Goal: Task Accomplishment & Management: Use online tool/utility

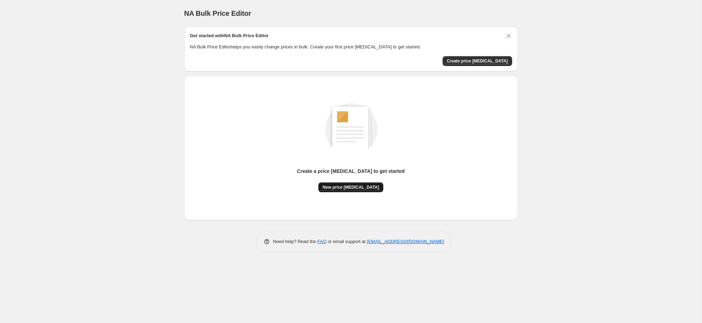
click at [360, 182] on button "New price [MEDICAL_DATA]" at bounding box center [350, 187] width 65 height 10
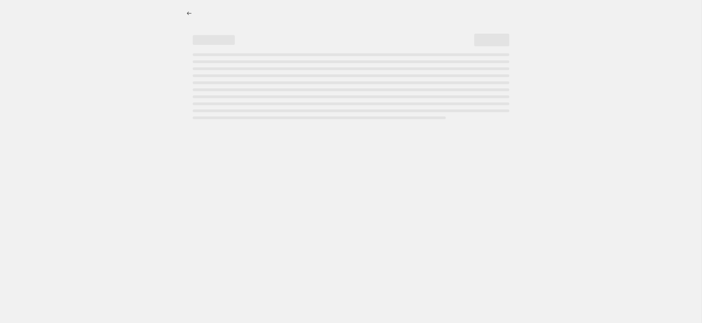
select select "percentage"
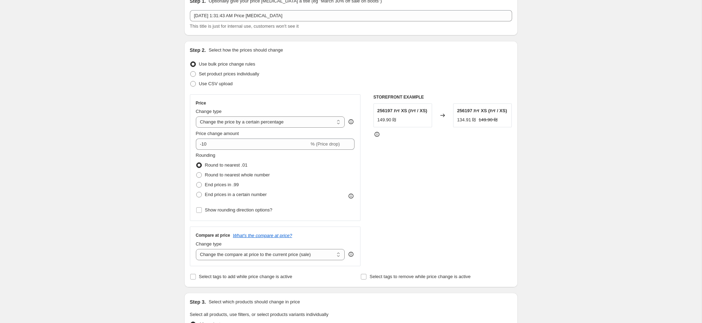
scroll to position [35, 0]
click at [261, 120] on select "Change the price to a certain amount Change the price by a certain amount Chang…" at bounding box center [270, 121] width 149 height 11
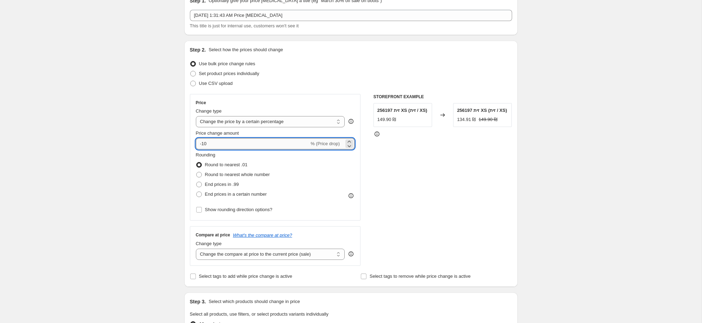
click at [276, 146] on input "-10" at bounding box center [252, 143] width 113 height 11
click at [277, 146] on input "-10" at bounding box center [252, 143] width 113 height 11
drag, startPoint x: 252, startPoint y: 146, endPoint x: 202, endPoint y: 146, distance: 49.1
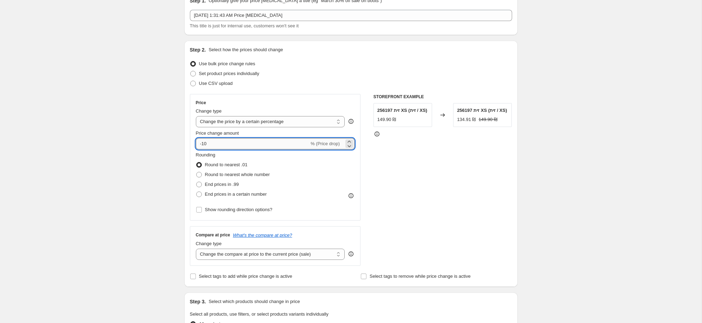
click at [202, 146] on input "-10" at bounding box center [252, 143] width 113 height 11
type input "-50"
click at [136, 146] on div "Create new price [MEDICAL_DATA]. This page is ready Create new price [MEDICAL_D…" at bounding box center [350, 303] width 701 height 677
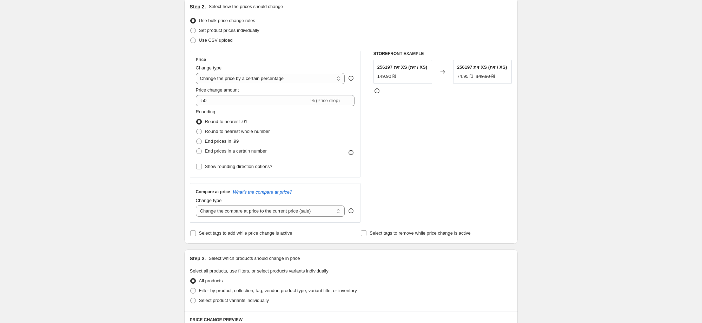
scroll to position [80, 0]
click at [233, 130] on span "Round to nearest whole number" at bounding box center [237, 129] width 65 height 5
click at [196, 127] on input "Round to nearest whole number" at bounding box center [196, 127] width 0 height 0
radio input "true"
click at [233, 120] on span "Round to nearest .01" at bounding box center [226, 119] width 42 height 5
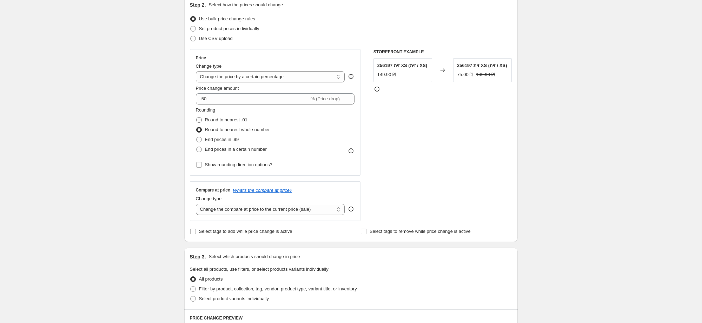
click at [196, 118] on input "Round to nearest .01" at bounding box center [196, 117] width 0 height 0
radio input "true"
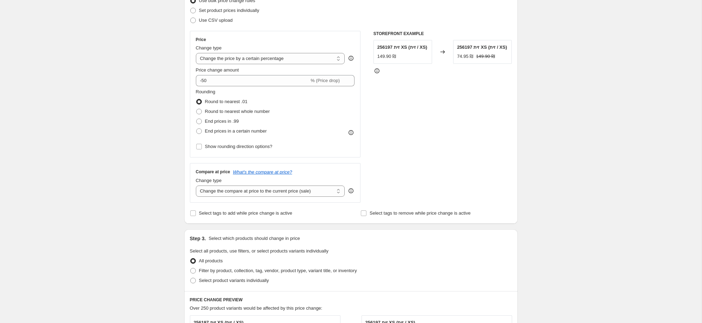
scroll to position [89, 0]
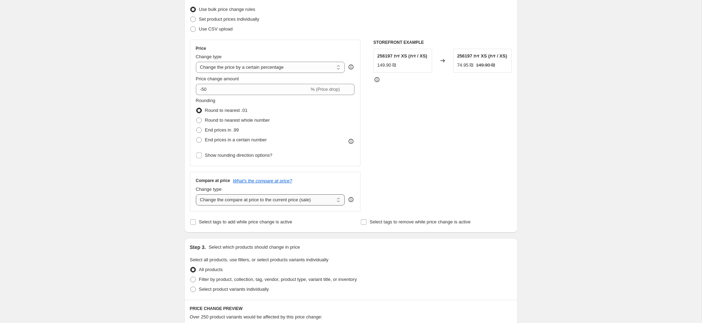
click at [325, 200] on select "Change the compare at price to the current price (sale) Change the compare at p…" at bounding box center [270, 199] width 149 height 11
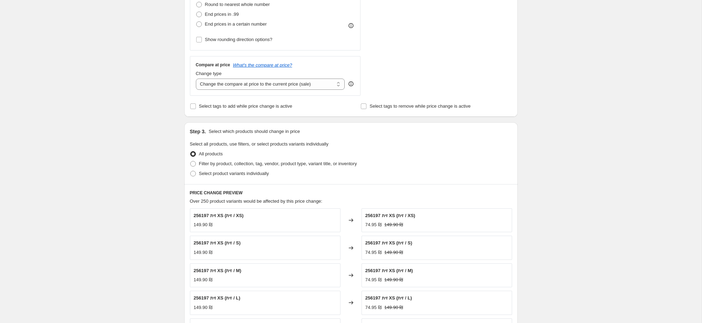
scroll to position [174, 0]
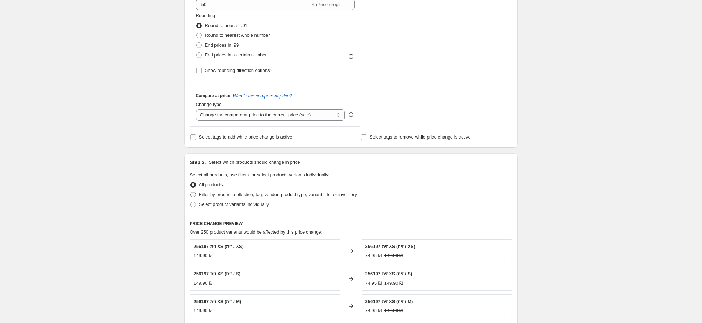
click at [258, 191] on span "Filter by product, collection, tag, vendor, product type, variant title, or inv…" at bounding box center [278, 194] width 158 height 7
click at [191, 192] on input "Filter by product, collection, tag, vendor, product type, variant title, or inv…" at bounding box center [190, 192] width 0 height 0
radio input "true"
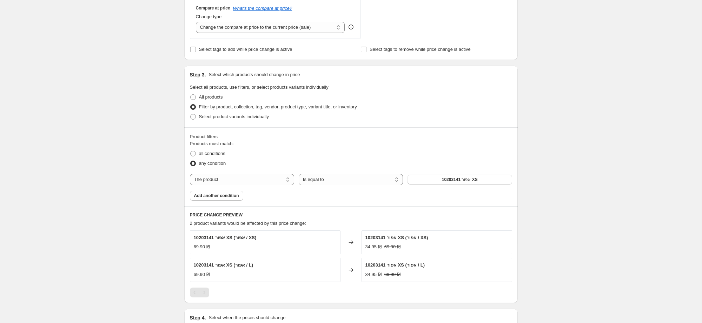
scroll to position [266, 0]
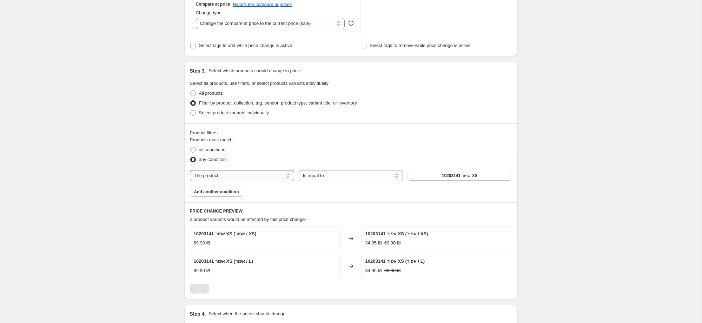
click at [251, 177] on select "The product The product's collection The product's tag The product's vendor The…" at bounding box center [242, 175] width 104 height 11
click at [329, 174] on select "Is equal to Is not equal to" at bounding box center [351, 175] width 104 height 11
click at [470, 176] on span "10203141 אפור XS" at bounding box center [460, 176] width 36 height 6
click at [252, 178] on select "The product The product's collection The product's tag The product's vendor The…" at bounding box center [242, 175] width 104 height 11
select select "collection"
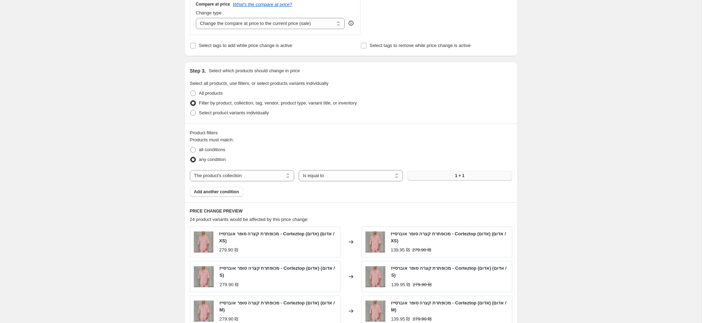
click at [440, 176] on button "1 + 1" at bounding box center [459, 176] width 104 height 10
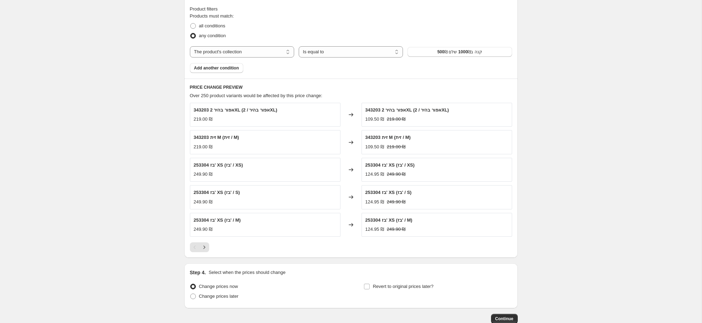
scroll to position [421, 0]
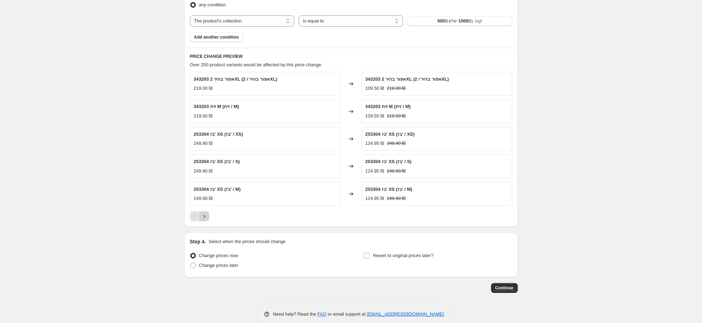
click at [204, 216] on icon "Next" at bounding box center [204, 216] width 7 height 7
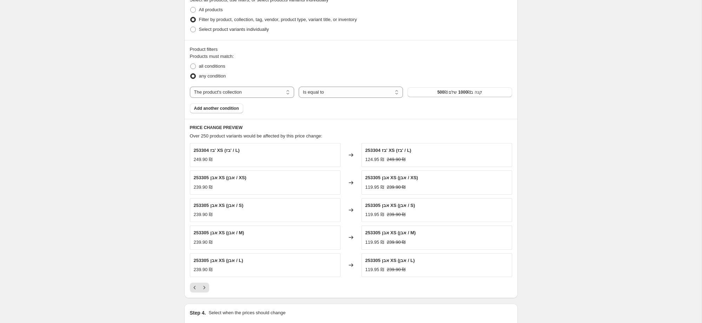
scroll to position [307, 0]
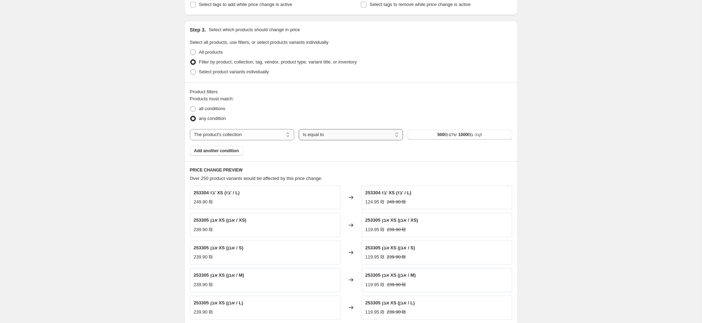
click at [362, 137] on select "Is equal to Is not equal to" at bounding box center [351, 134] width 104 height 11
click at [236, 148] on span "Add another condition" at bounding box center [216, 151] width 45 height 6
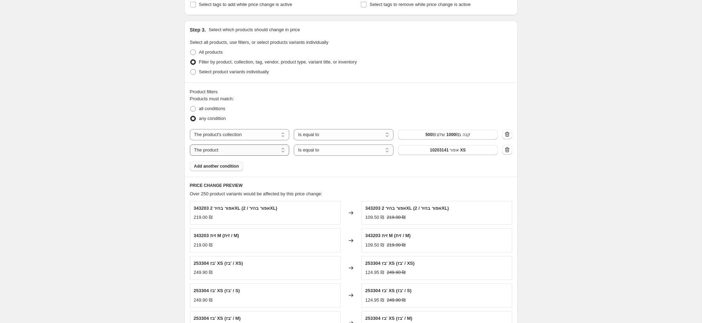
click at [243, 152] on select "The product The product's collection The product's tag The product's vendor The…" at bounding box center [240, 150] width 100 height 11
click at [442, 149] on span "10203141 אפור XS" at bounding box center [448, 150] width 36 height 6
click at [508, 153] on icon "button" at bounding box center [506, 149] width 7 height 7
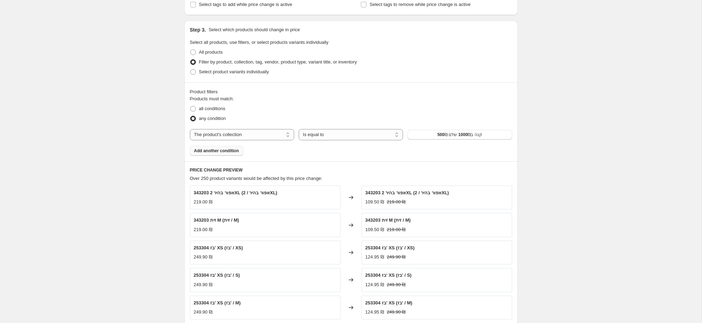
click at [230, 147] on button "Add another condition" at bounding box center [216, 151] width 53 height 10
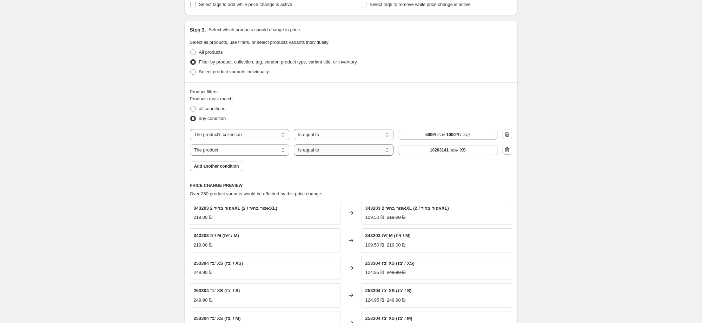
click at [316, 150] on select "Is equal to Is not equal to" at bounding box center [344, 150] width 100 height 11
click at [273, 152] on select "The product The product's collection The product's tag The product's vendor The…" at bounding box center [240, 150] width 100 height 11
click at [272, 150] on select "The product The product's collection The product's tag The product's vendor The…" at bounding box center [240, 150] width 100 height 11
click at [256, 152] on select "The product The product's collection The product's tag The product's vendor The…" at bounding box center [240, 150] width 100 height 11
select select "product_status"
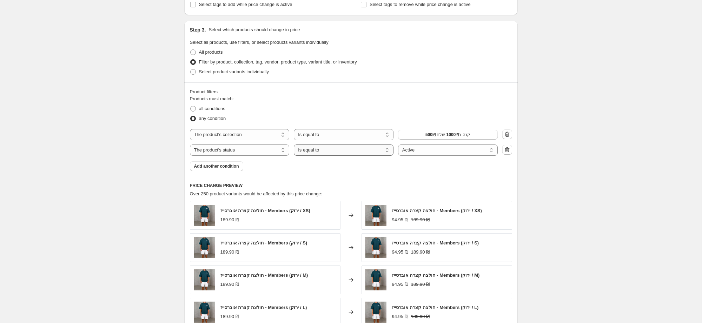
click at [341, 150] on select "Is equal to Is not equal to" at bounding box center [344, 150] width 100 height 11
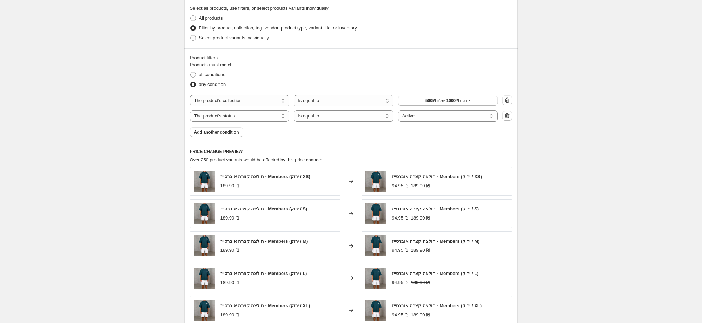
scroll to position [318, 0]
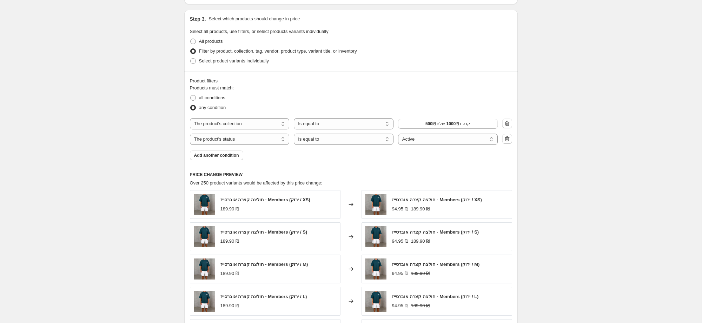
click at [400, 153] on div "Products must match: all conditions any condition The product The product's col…" at bounding box center [351, 123] width 322 height 76
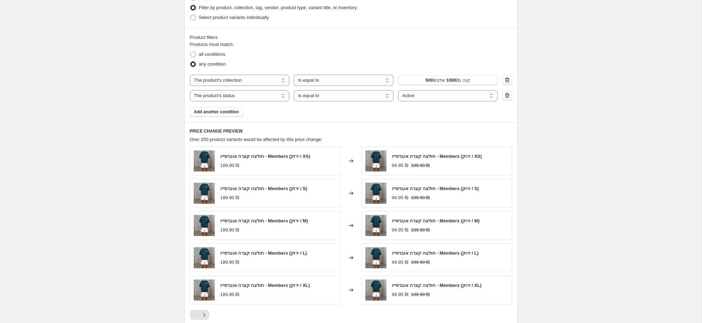
scroll to position [473, 0]
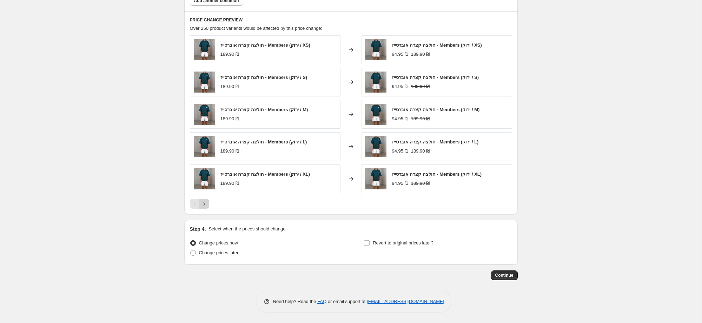
click at [203, 205] on icon "Next" at bounding box center [204, 203] width 7 height 7
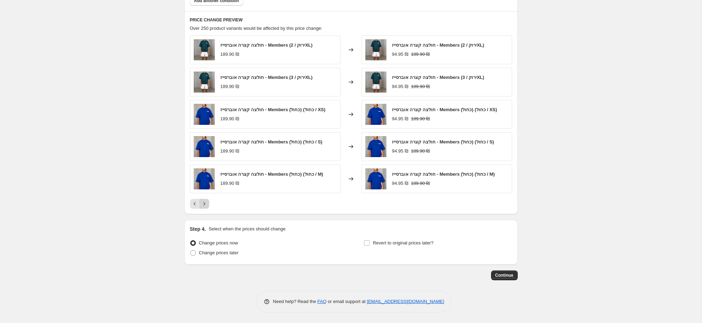
click at [203, 205] on icon "Next" at bounding box center [204, 203] width 7 height 7
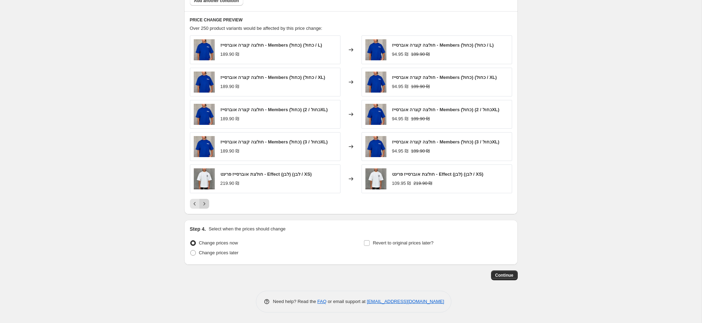
click at [203, 205] on icon "Next" at bounding box center [204, 203] width 7 height 7
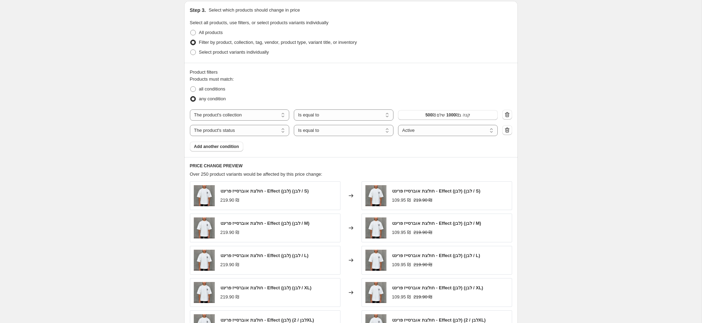
scroll to position [286, 0]
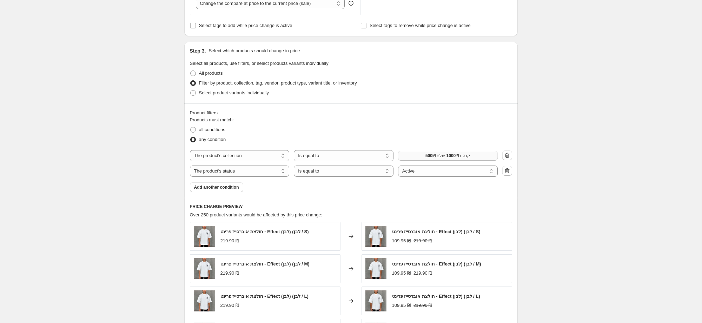
click at [443, 156] on span "קנה ב1000₪ שלם 500₪" at bounding box center [447, 156] width 45 height 6
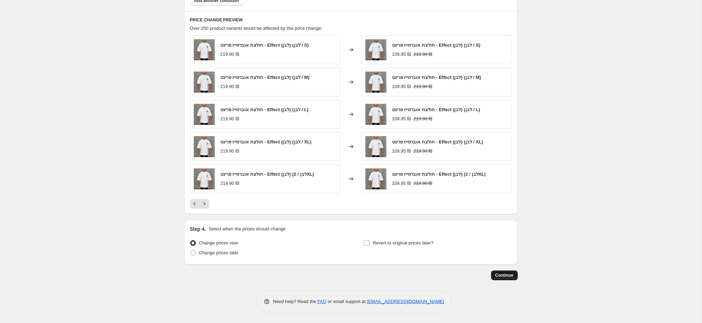
click at [496, 275] on span "Continue" at bounding box center [504, 276] width 18 height 6
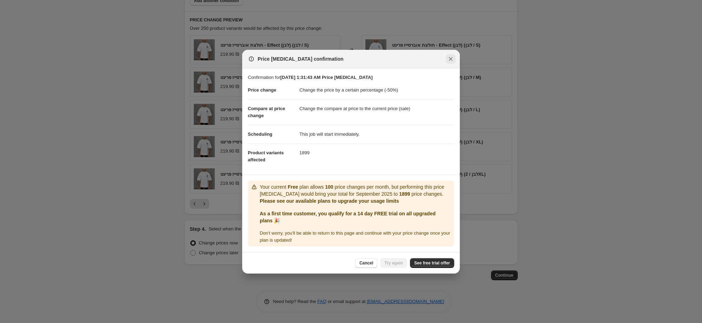
drag, startPoint x: 454, startPoint y: 60, endPoint x: 437, endPoint y: 101, distance: 44.4
click at [454, 60] on button "Close" at bounding box center [451, 59] width 10 height 10
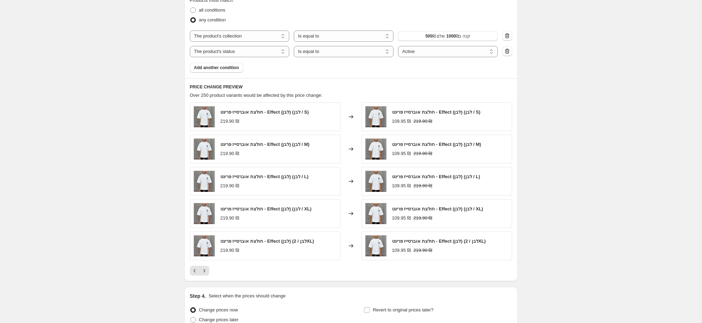
scroll to position [335, 0]
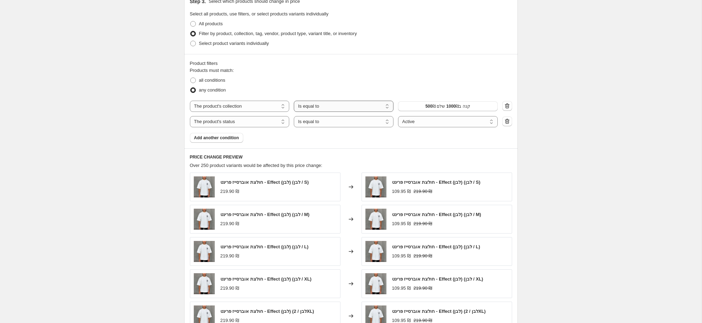
click at [366, 105] on select "Is equal to Is not equal to" at bounding box center [344, 106] width 100 height 11
select select "not_equal"
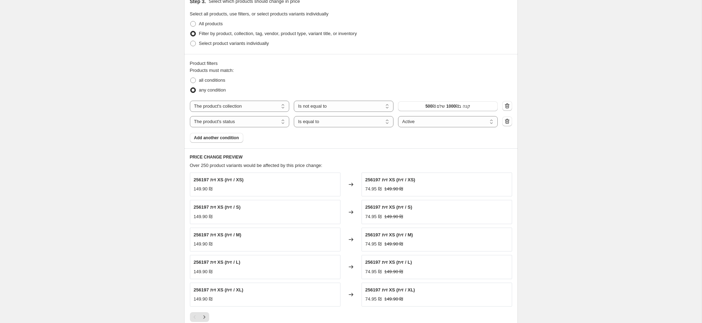
click at [151, 111] on div "Create new price [MEDICAL_DATA]. This page is ready Create new price [MEDICAL_D…" at bounding box center [350, 51] width 701 height 772
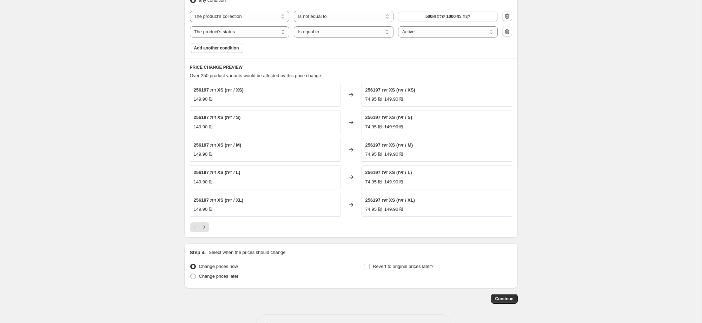
scroll to position [449, 0]
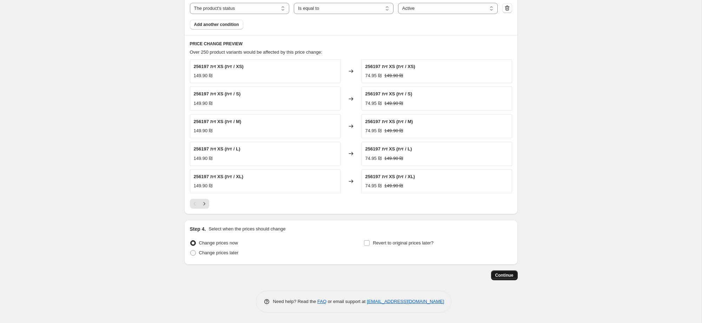
click at [501, 278] on button "Continue" at bounding box center [504, 275] width 27 height 10
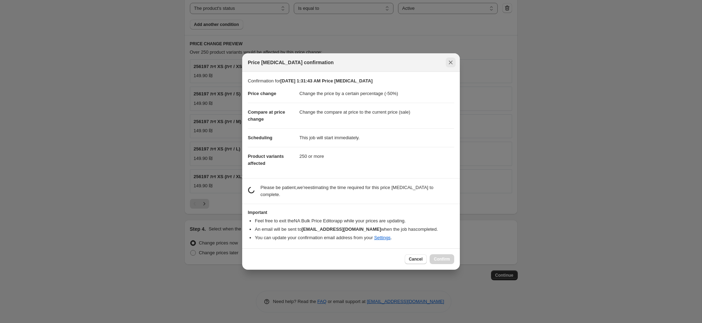
click at [449, 62] on icon "Close" at bounding box center [450, 62] width 7 height 7
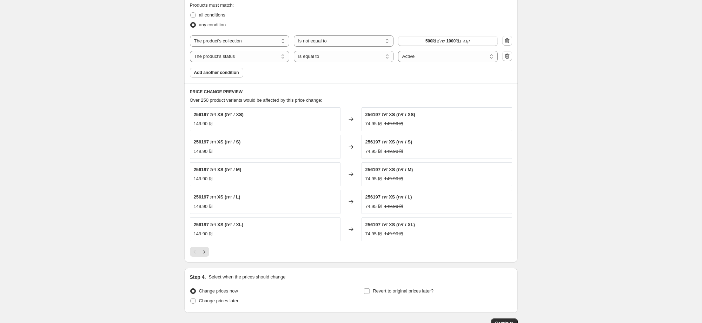
scroll to position [380, 0]
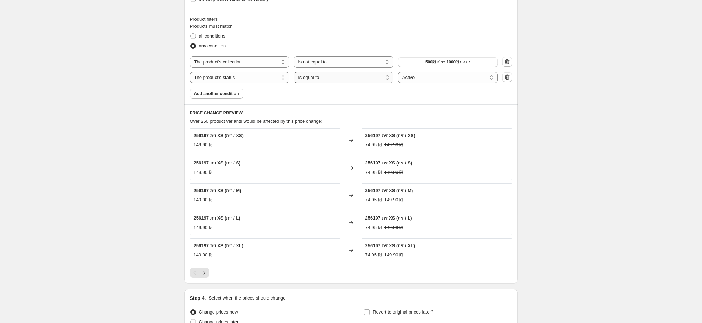
click at [356, 79] on select "Is equal to Is not equal to" at bounding box center [344, 77] width 100 height 11
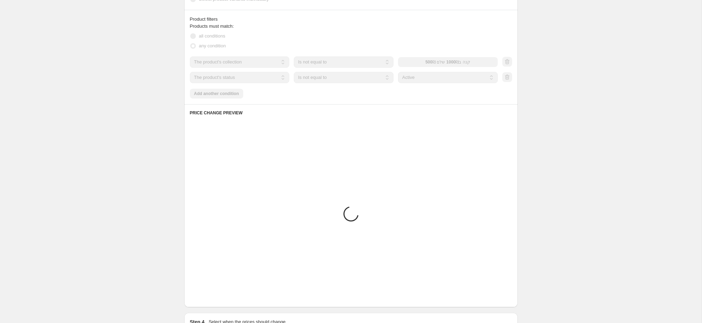
click at [546, 137] on div "Create new price [MEDICAL_DATA]. This page is ready Create new price [MEDICAL_D…" at bounding box center [350, 18] width 701 height 796
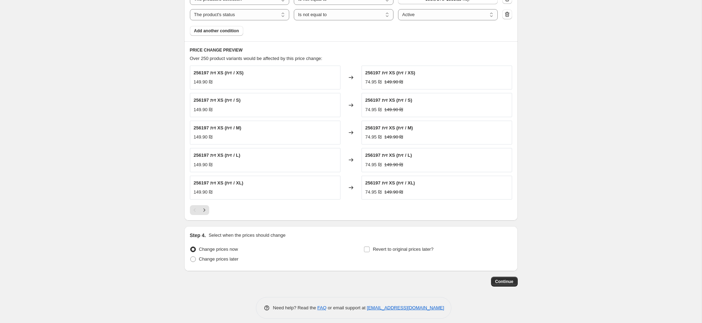
scroll to position [449, 0]
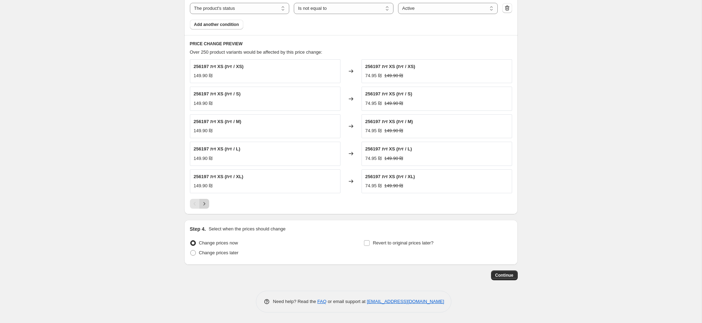
click at [209, 207] on div at bounding box center [351, 204] width 322 height 10
click at [206, 206] on icon "Next" at bounding box center [204, 203] width 7 height 7
click at [331, 9] on select "Is equal to Is not equal to" at bounding box center [344, 8] width 100 height 11
select select "equal"
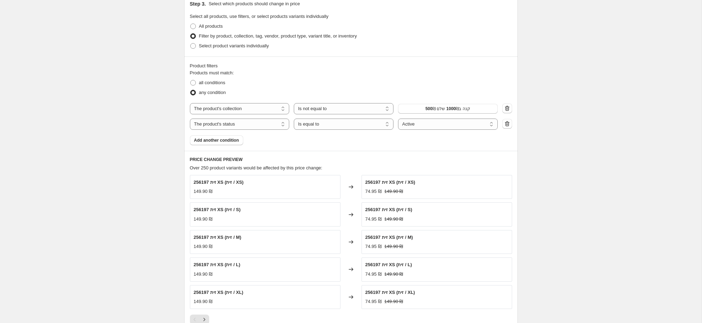
drag, startPoint x: 160, startPoint y: 92, endPoint x: 165, endPoint y: 94, distance: 6.0
click at [160, 92] on div "Create new price [MEDICAL_DATA]. This page is ready Create new price [MEDICAL_D…" at bounding box center [350, 53] width 701 height 772
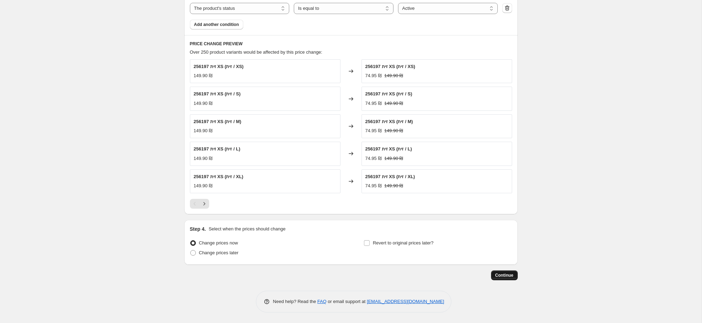
click at [506, 275] on span "Continue" at bounding box center [504, 276] width 18 height 6
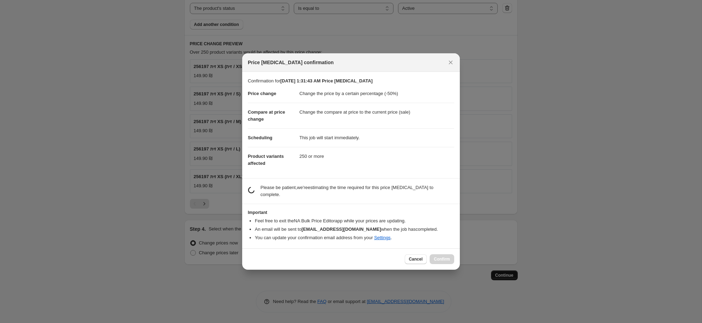
scroll to position [0, 0]
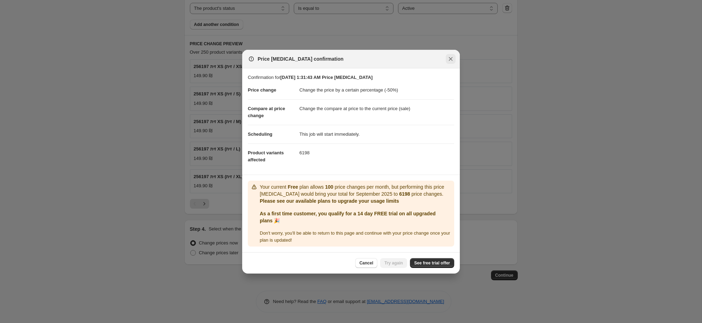
click at [450, 58] on icon "Close" at bounding box center [451, 59] width 4 height 4
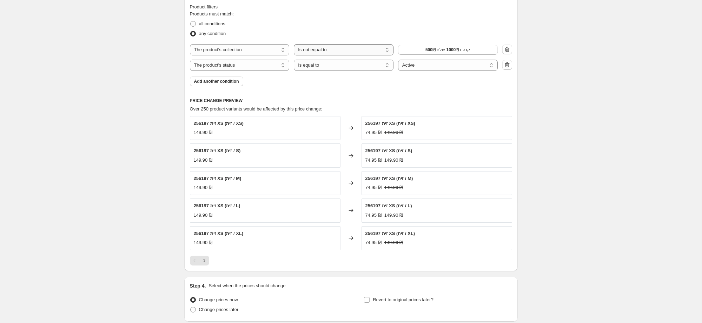
scroll to position [378, 0]
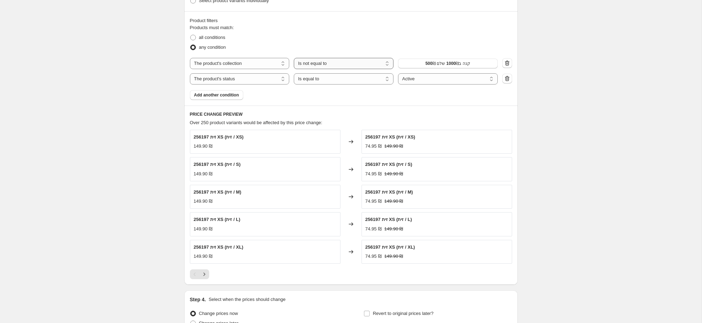
click at [351, 64] on select "Is equal to Is not equal to" at bounding box center [344, 63] width 100 height 11
select select "equal"
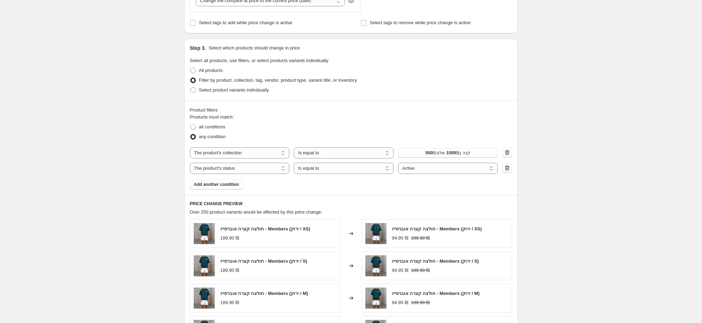
scroll to position [365, 0]
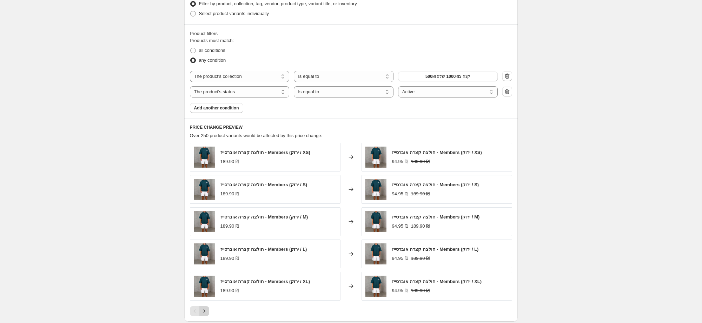
click at [200, 308] on button "Next" at bounding box center [204, 311] width 10 height 10
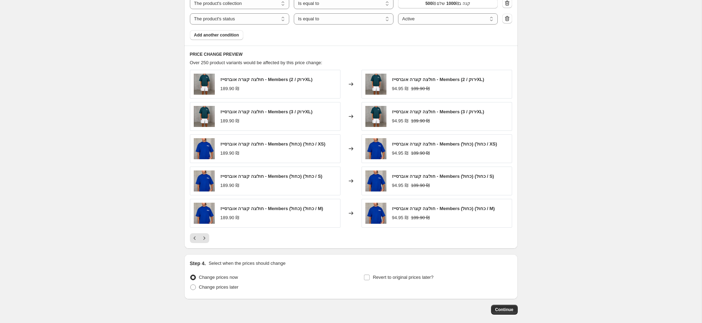
scroll to position [473, 0]
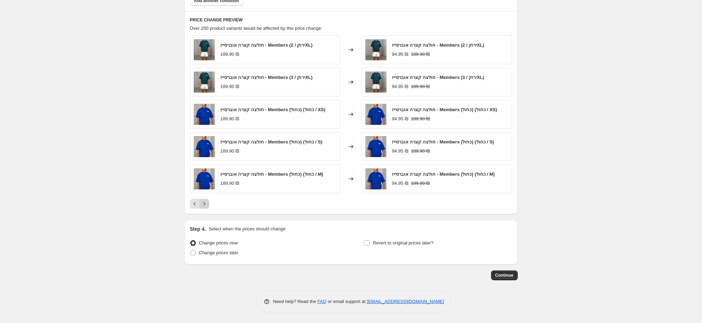
click at [208, 202] on button "Next" at bounding box center [204, 204] width 10 height 10
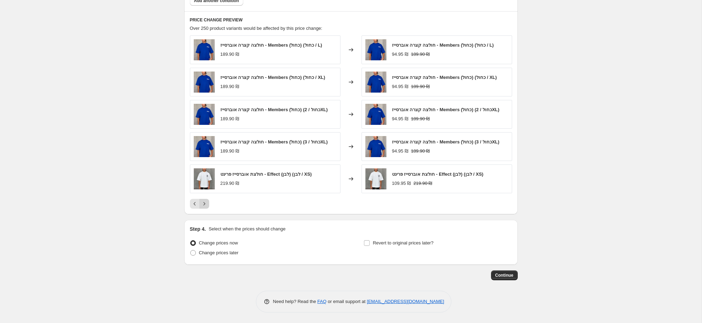
click at [206, 204] on icon "Next" at bounding box center [204, 203] width 7 height 7
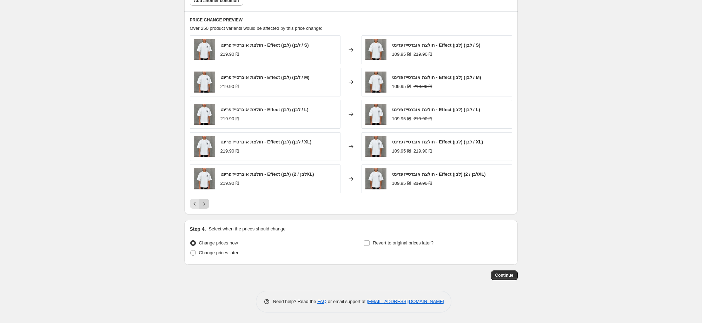
click at [206, 204] on icon "Next" at bounding box center [204, 203] width 7 height 7
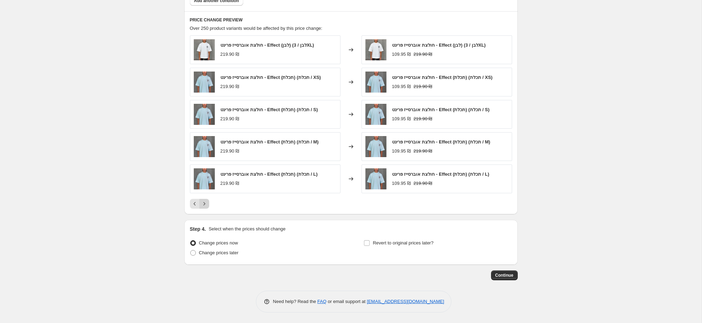
click at [206, 204] on icon "Next" at bounding box center [204, 203] width 7 height 7
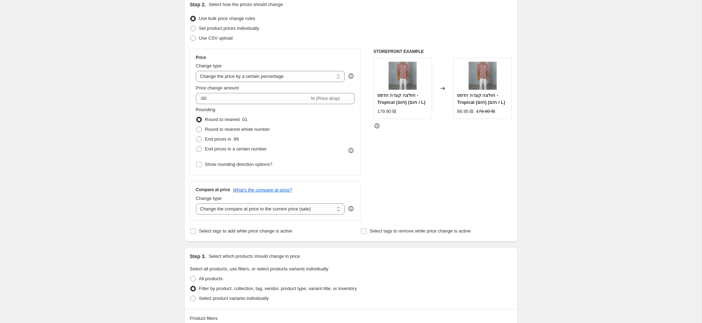
scroll to position [0, 0]
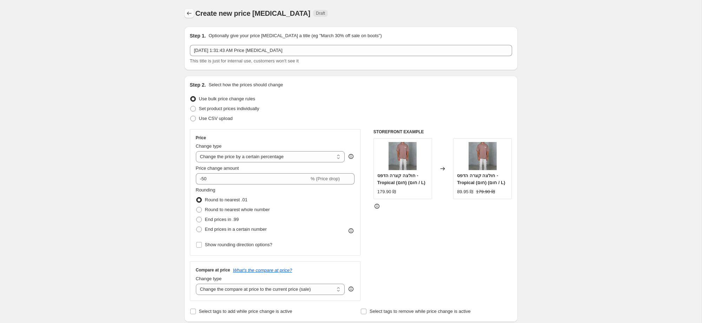
click at [186, 13] on icon "Price change jobs" at bounding box center [189, 13] width 7 height 7
